Goal: Transaction & Acquisition: Purchase product/service

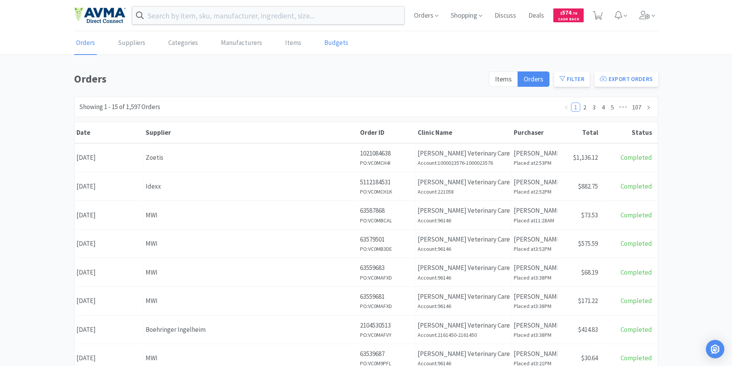
click at [313, 60] on div "Orders Suppliers Categories Manufacturers Items Budgets Orders Items Orders Fil…" at bounding box center [366, 316] width 732 height 569
click at [200, 16] on input "text" at bounding box center [268, 16] width 273 height 18
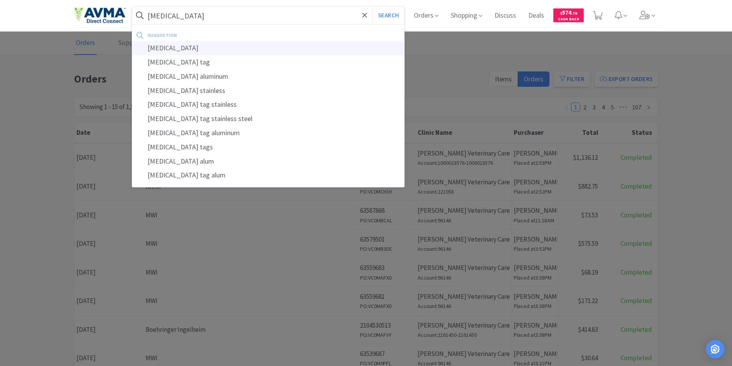
type input "[MEDICAL_DATA]"
click at [155, 48] on div "[MEDICAL_DATA]" at bounding box center [268, 48] width 273 height 14
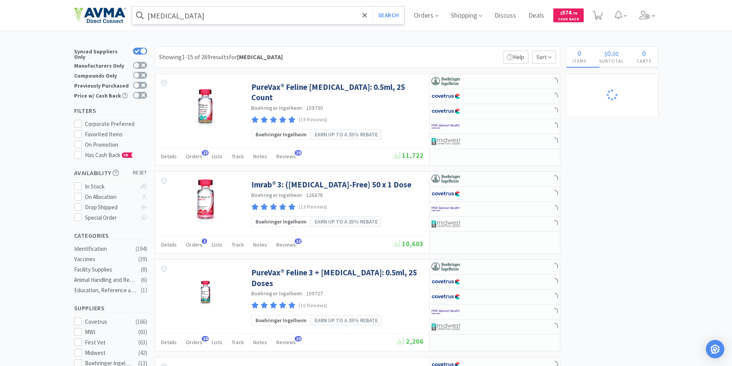
select select "1"
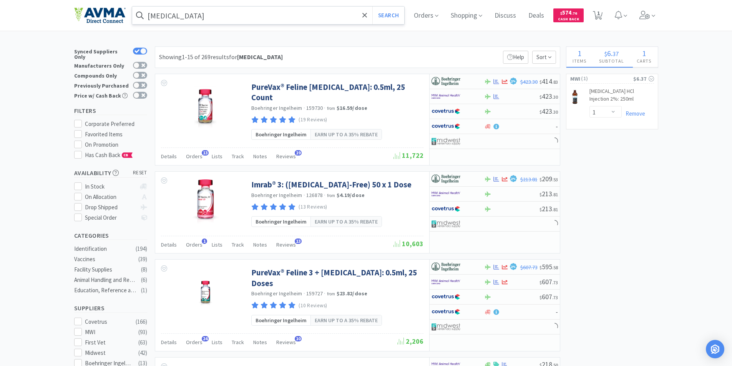
select select "1"
select select "2"
select select "1"
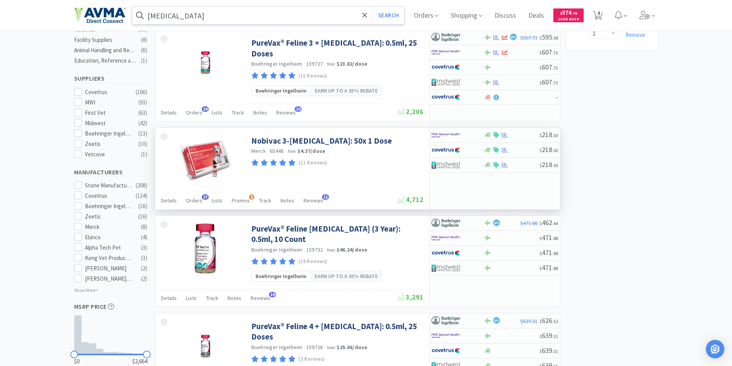
scroll to position [231, 0]
click at [446, 159] on img at bounding box center [446, 165] width 29 height 12
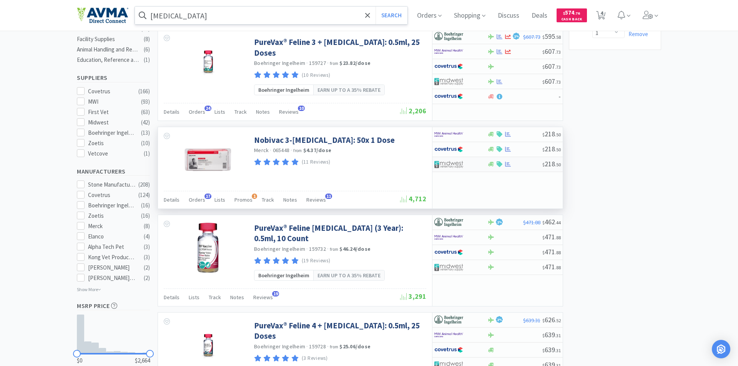
select select "1"
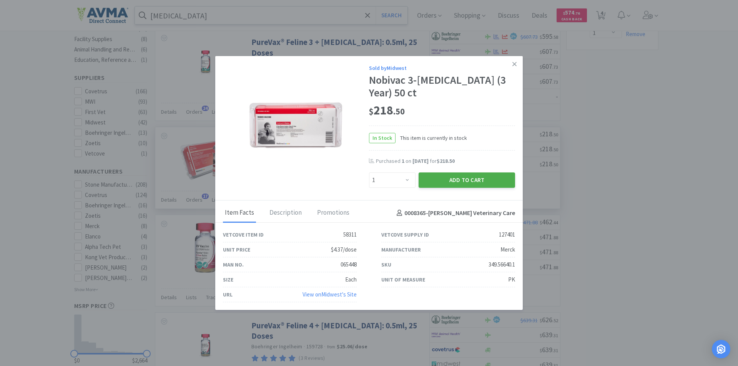
click at [449, 173] on button "Add to Cart" at bounding box center [467, 180] width 96 height 15
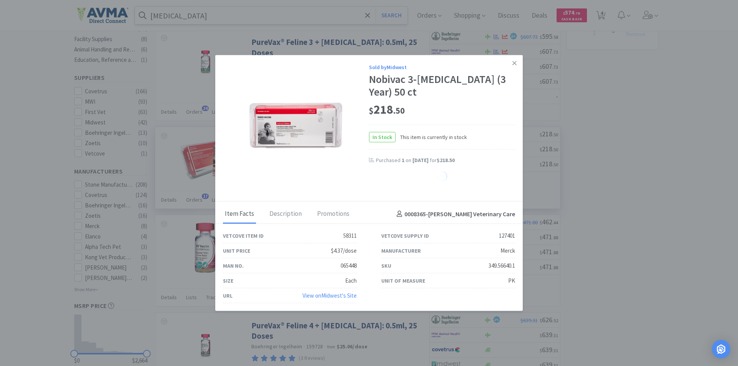
select select "1"
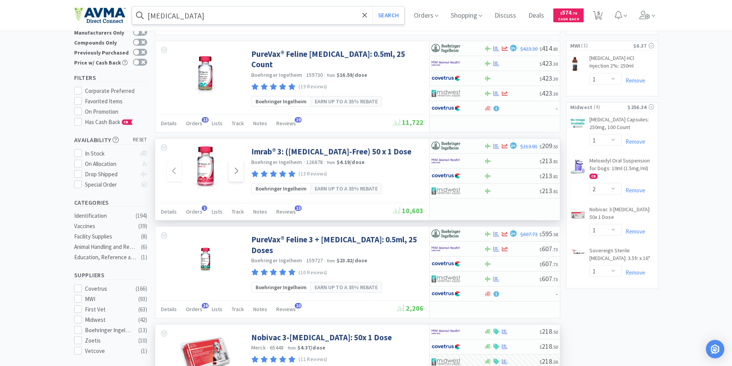
scroll to position [0, 0]
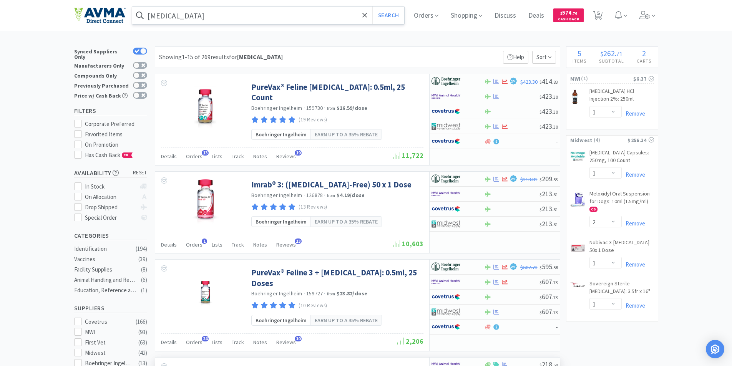
click at [216, 12] on input "[MEDICAL_DATA]" at bounding box center [268, 16] width 273 height 18
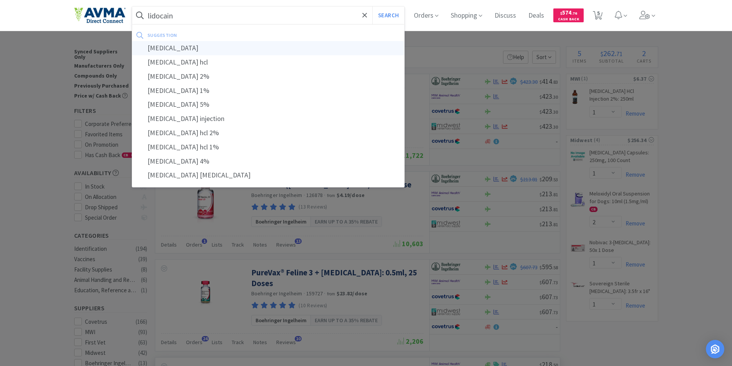
click at [158, 46] on div "[MEDICAL_DATA]" at bounding box center [268, 48] width 273 height 14
type input "[MEDICAL_DATA]"
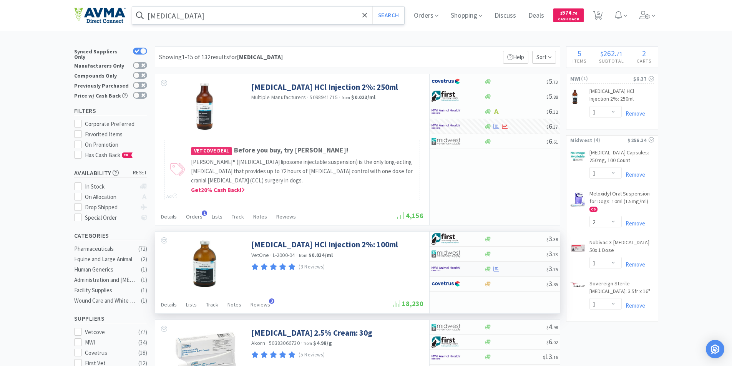
click at [437, 266] on img at bounding box center [446, 269] width 29 height 12
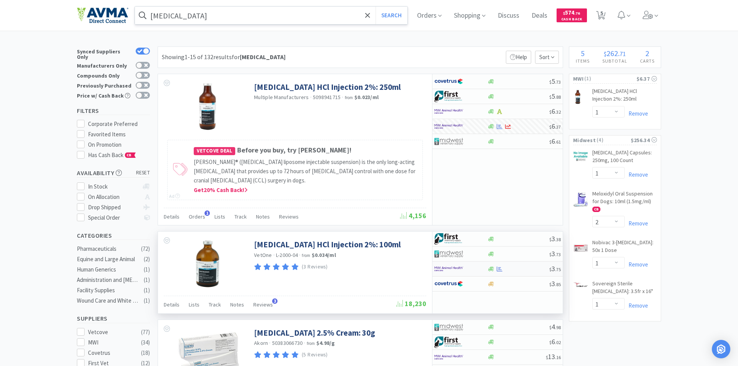
select select "1"
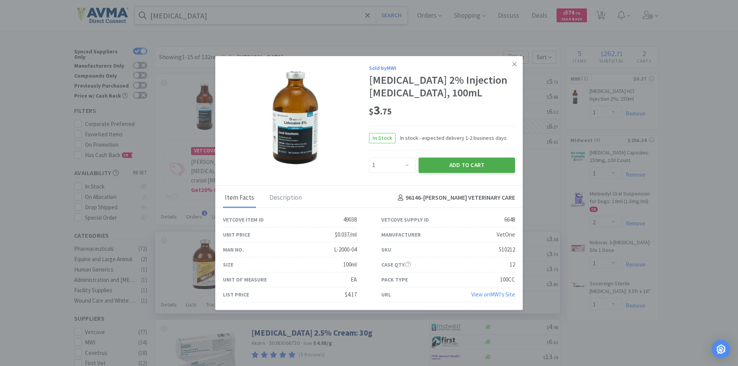
click at [456, 165] on button "Add to Cart" at bounding box center [467, 165] width 96 height 15
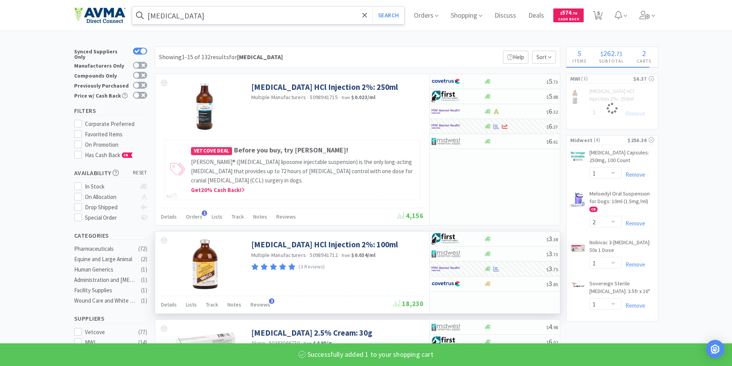
select select "1"
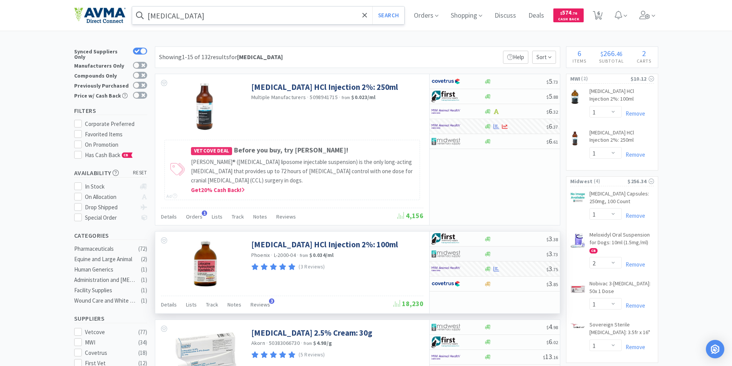
click at [446, 253] on img at bounding box center [446, 254] width 29 height 12
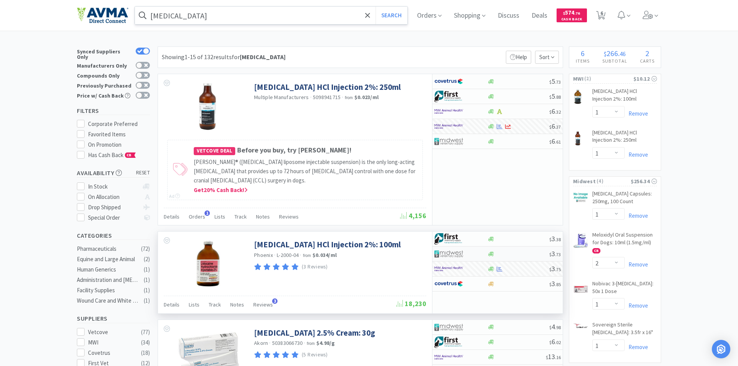
select select "1"
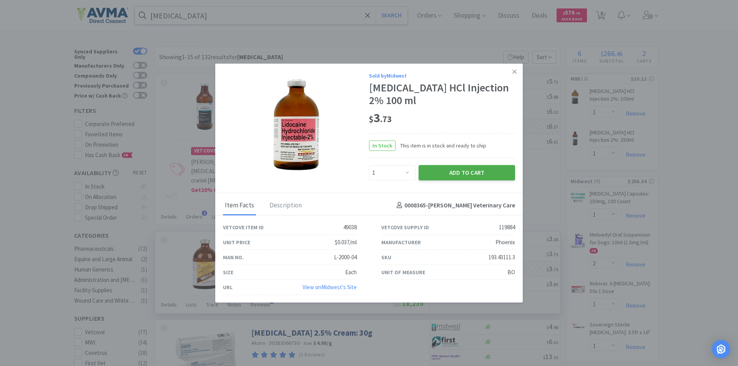
click at [462, 171] on button "Add to Cart" at bounding box center [467, 172] width 96 height 15
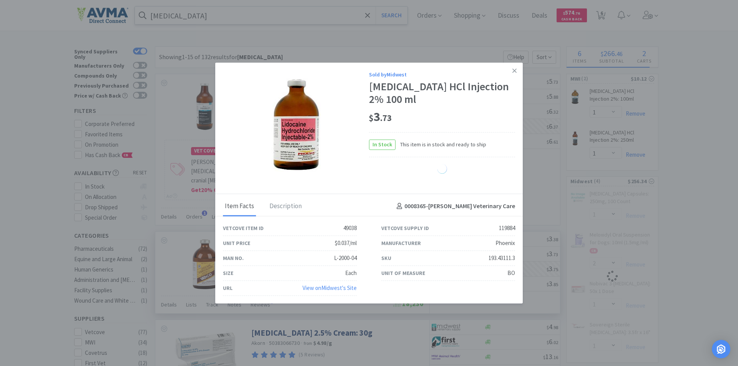
select select "1"
select select "2"
select select "1"
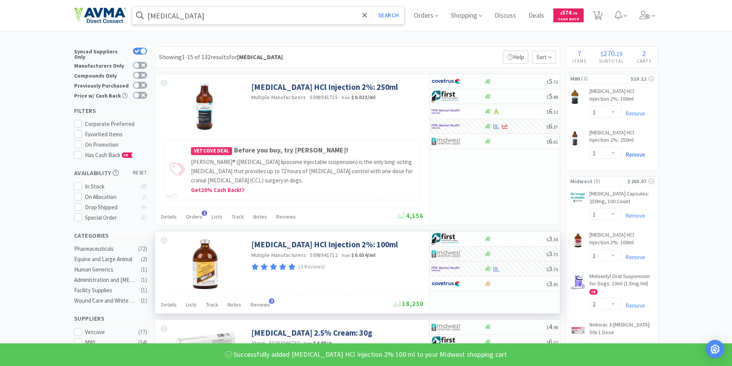
click at [634, 155] on link "Remove" at bounding box center [633, 154] width 23 height 7
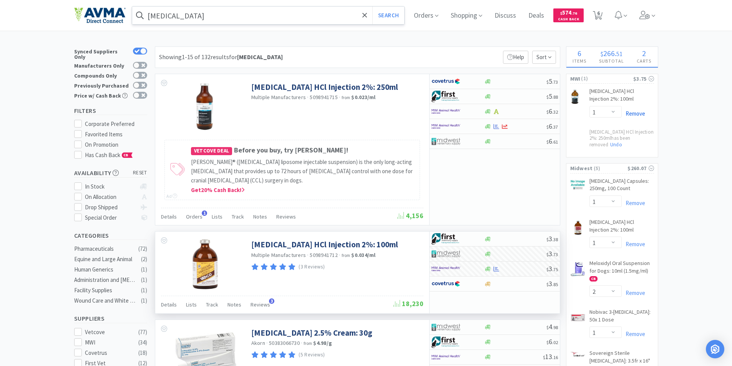
click at [633, 114] on link "Remove" at bounding box center [633, 113] width 23 height 7
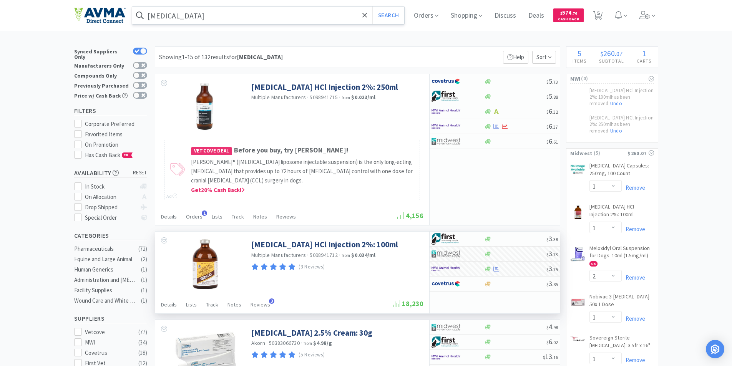
click at [193, 10] on input "[MEDICAL_DATA]" at bounding box center [268, 16] width 273 height 18
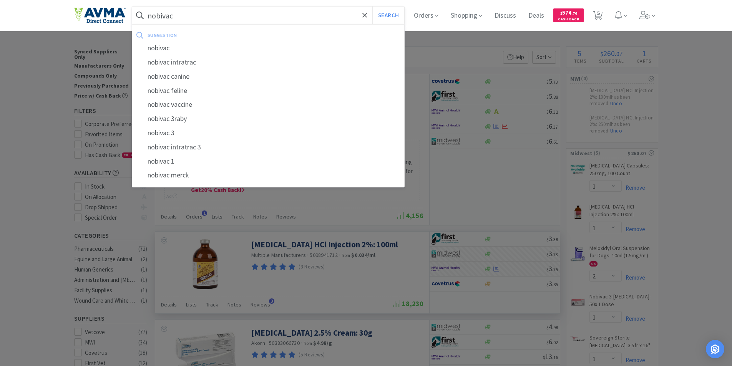
type input "nobivac"
click at [373, 7] on button "Search" at bounding box center [389, 16] width 32 height 18
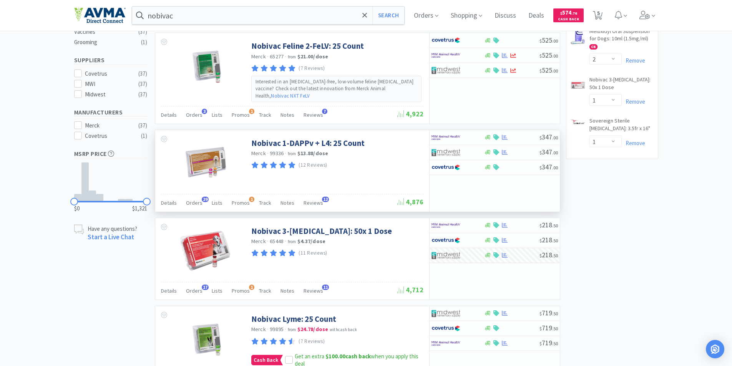
scroll to position [231, 0]
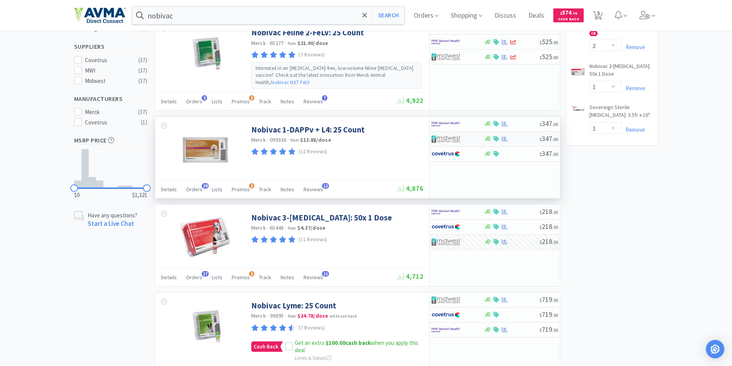
click at [444, 133] on img at bounding box center [446, 139] width 29 height 12
select select "1"
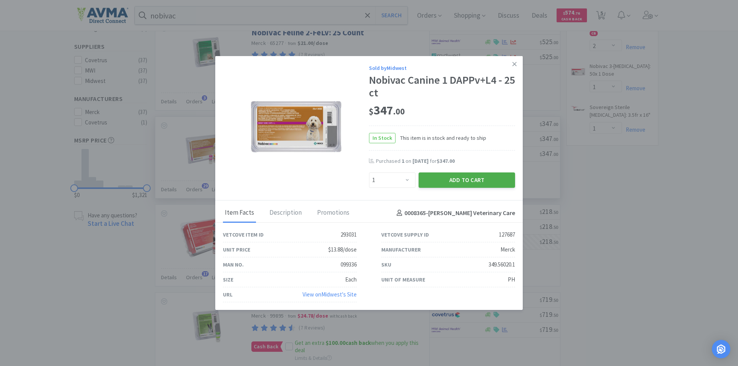
click at [459, 181] on button "Add to Cart" at bounding box center [467, 180] width 96 height 15
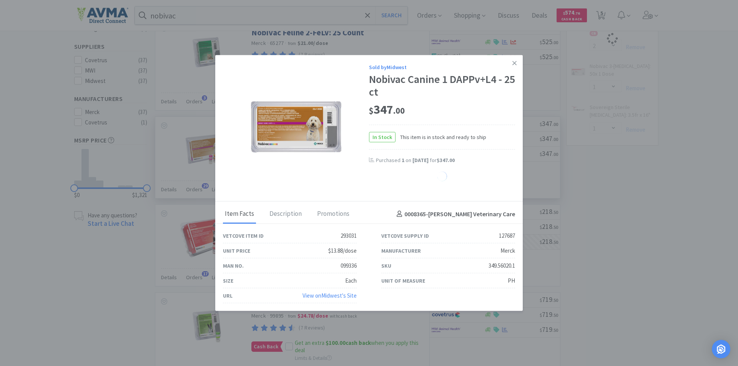
select select "1"
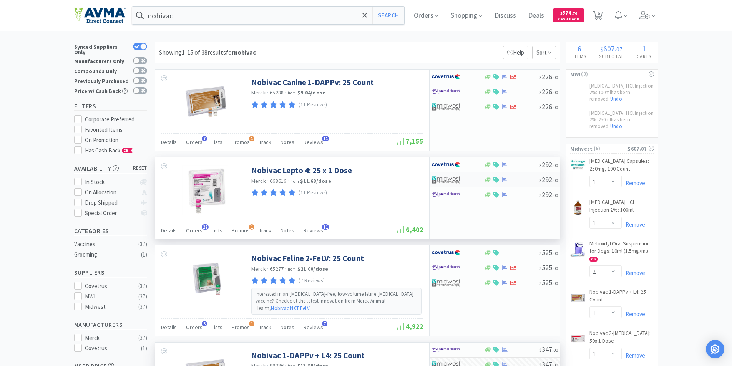
scroll to position [0, 0]
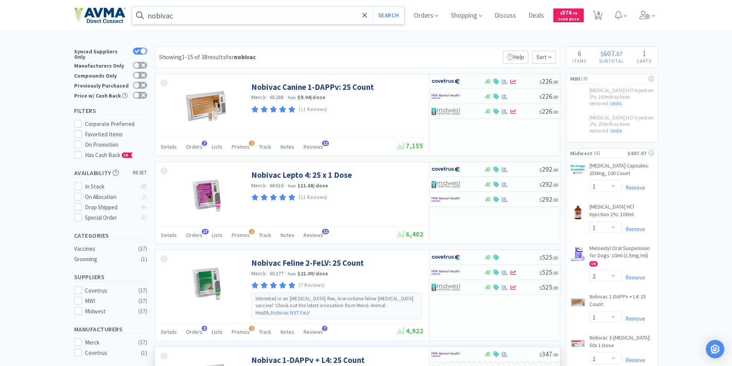
click at [199, 16] on input "nobivac" at bounding box center [268, 16] width 273 height 18
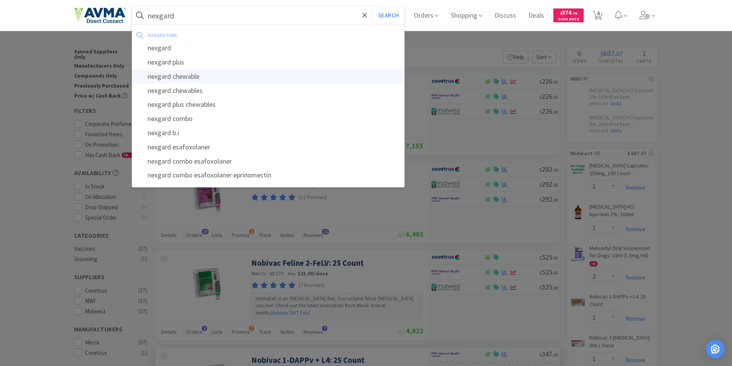
click at [173, 75] on div "nexgard chewable" at bounding box center [268, 77] width 273 height 14
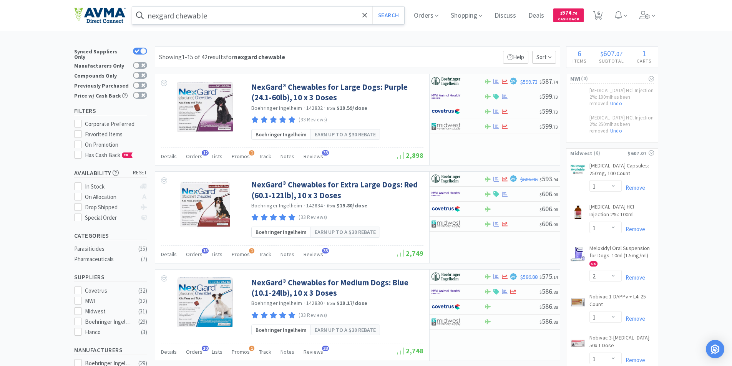
click at [211, 13] on input "nexgard chewable" at bounding box center [268, 16] width 273 height 18
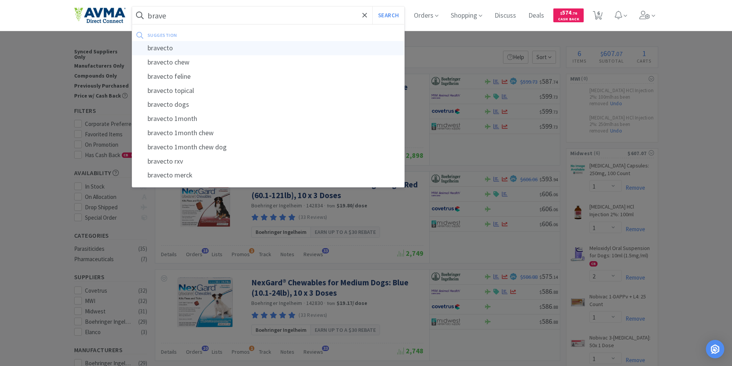
click at [163, 47] on div "bravecto" at bounding box center [268, 48] width 273 height 14
type input "bravecto"
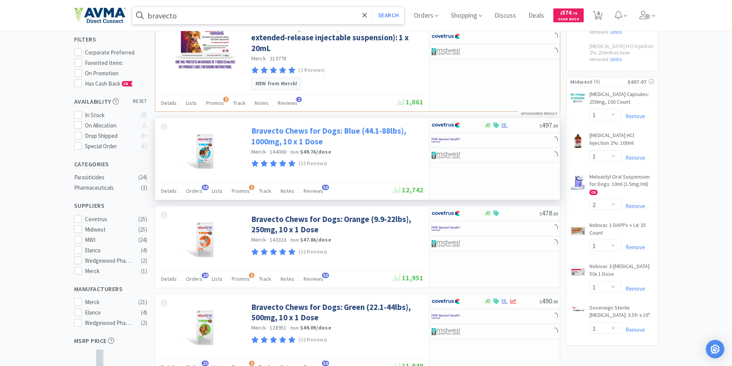
scroll to position [115, 0]
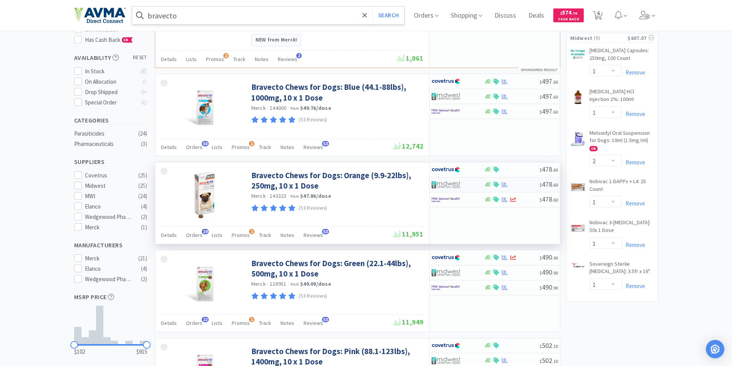
click at [445, 179] on img at bounding box center [446, 185] width 29 height 12
select select "1"
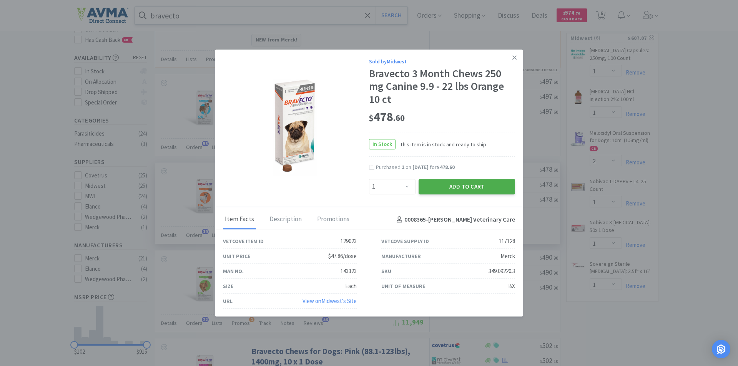
click at [443, 186] on button "Add to Cart" at bounding box center [467, 186] width 96 height 15
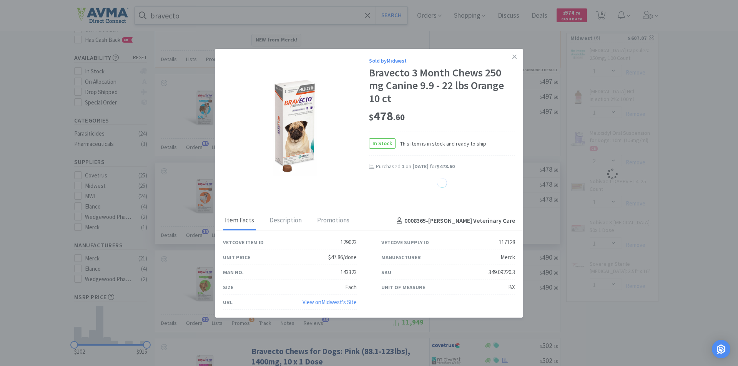
select select "1"
select select "2"
select select "1"
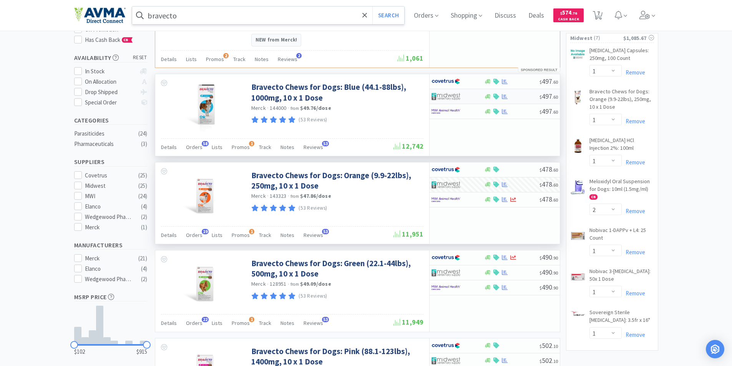
click at [450, 91] on img at bounding box center [446, 97] width 29 height 12
select select "1"
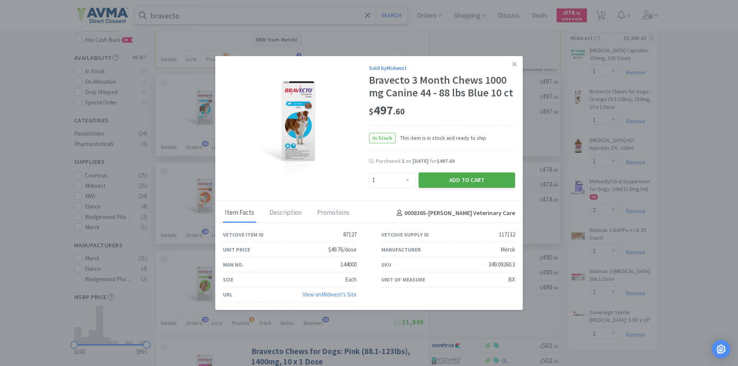
click at [447, 183] on button "Add to Cart" at bounding box center [467, 180] width 96 height 15
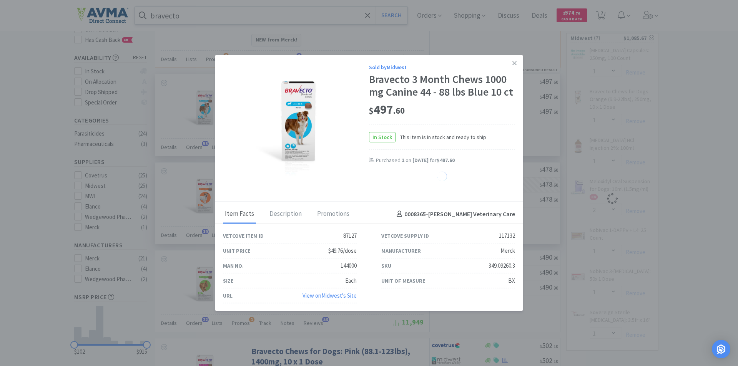
select select "1"
select select "2"
select select "1"
